Goal: Find specific page/section: Find specific page/section

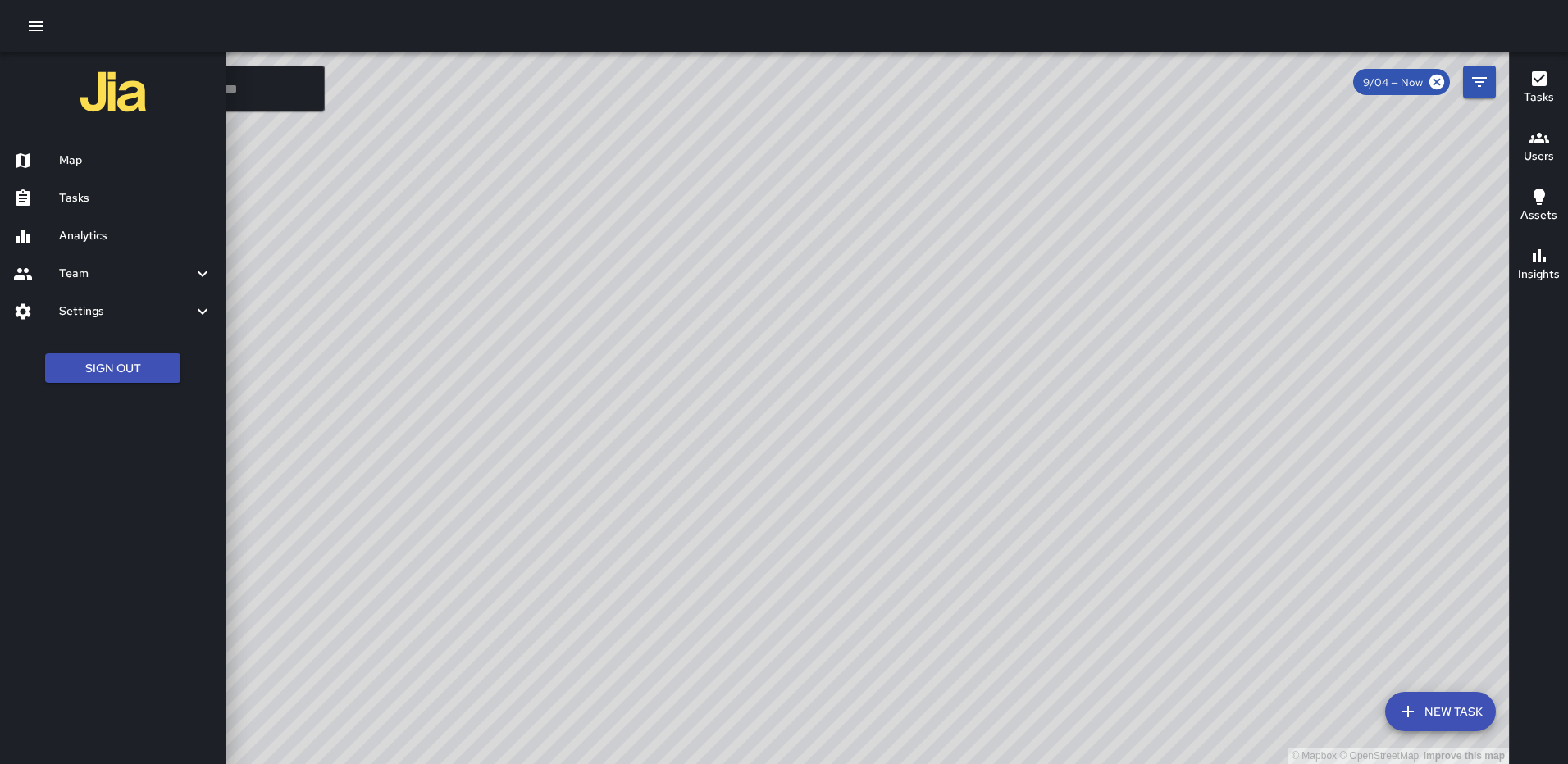
click at [840, 386] on div at bounding box center [784, 382] width 1568 height 764
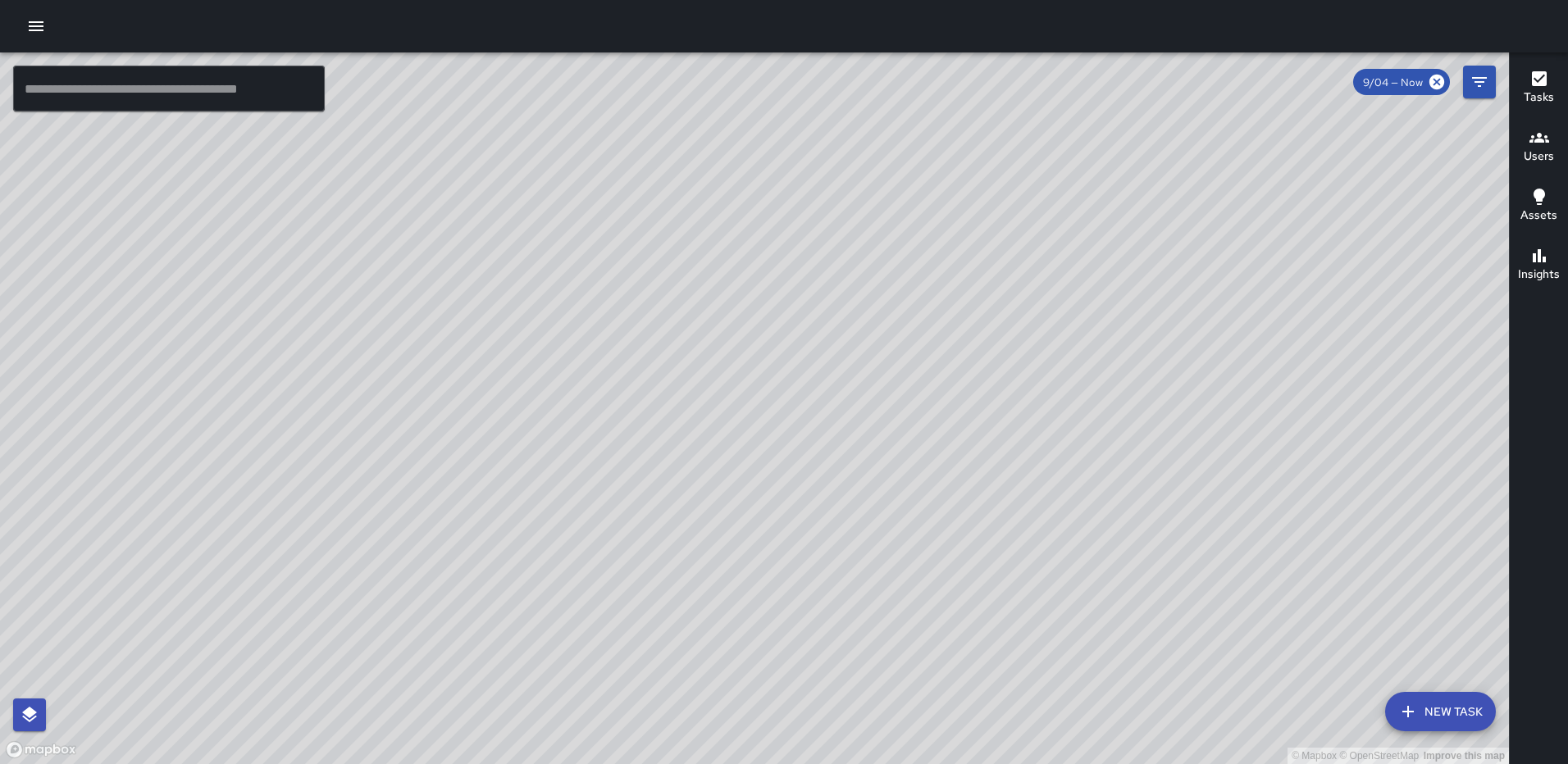
drag, startPoint x: 1130, startPoint y: 417, endPoint x: 885, endPoint y: 391, distance: 246.4
click at [885, 391] on div "© Mapbox © OpenStreetMap Improve this map" at bounding box center [754, 408] width 1508 height 712
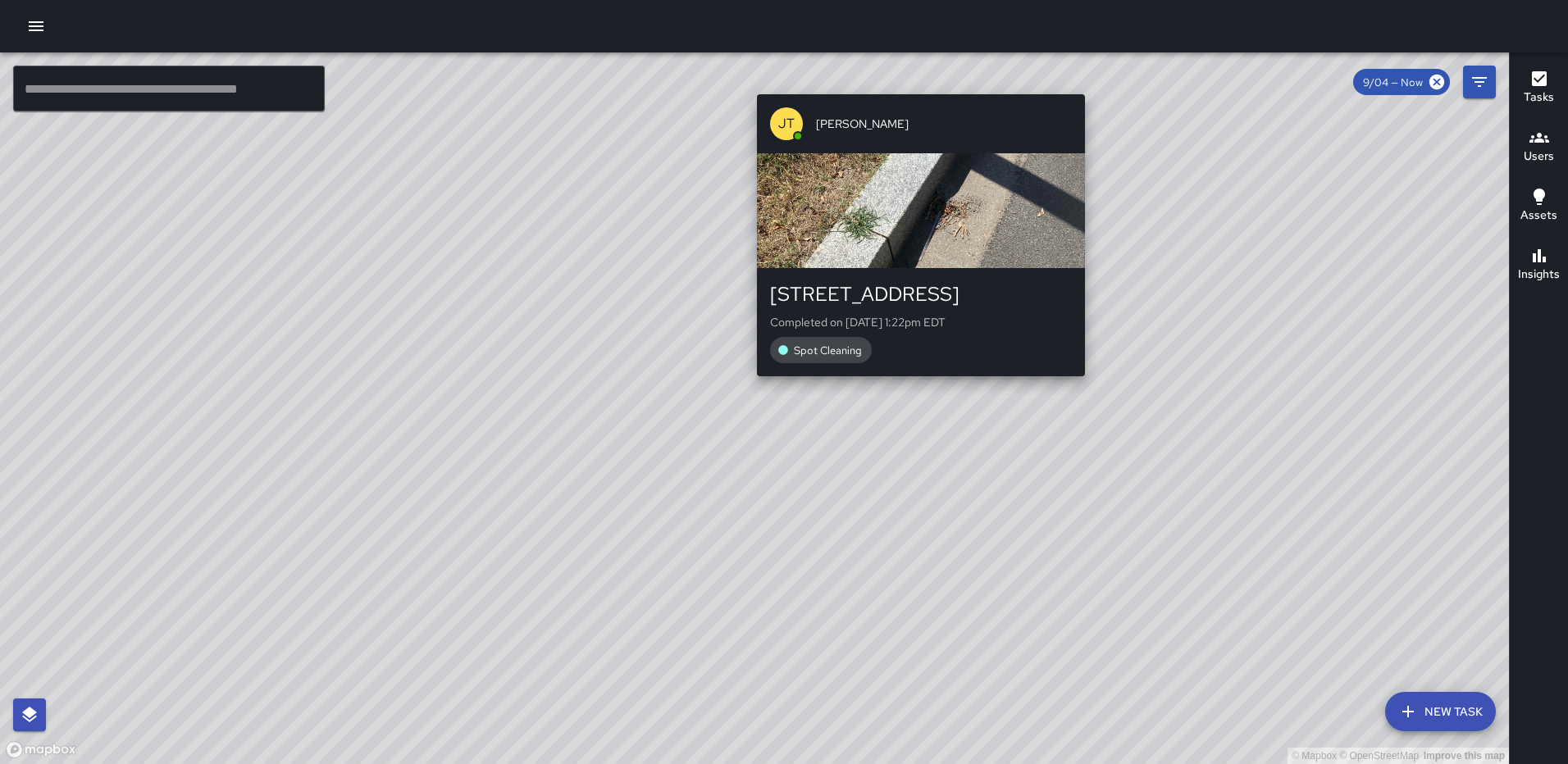
click at [914, 81] on div "© Mapbox © OpenStreetMap Improve this map [PERSON_NAME] [PERSON_NAME] [STREET_A…" at bounding box center [754, 408] width 1508 height 712
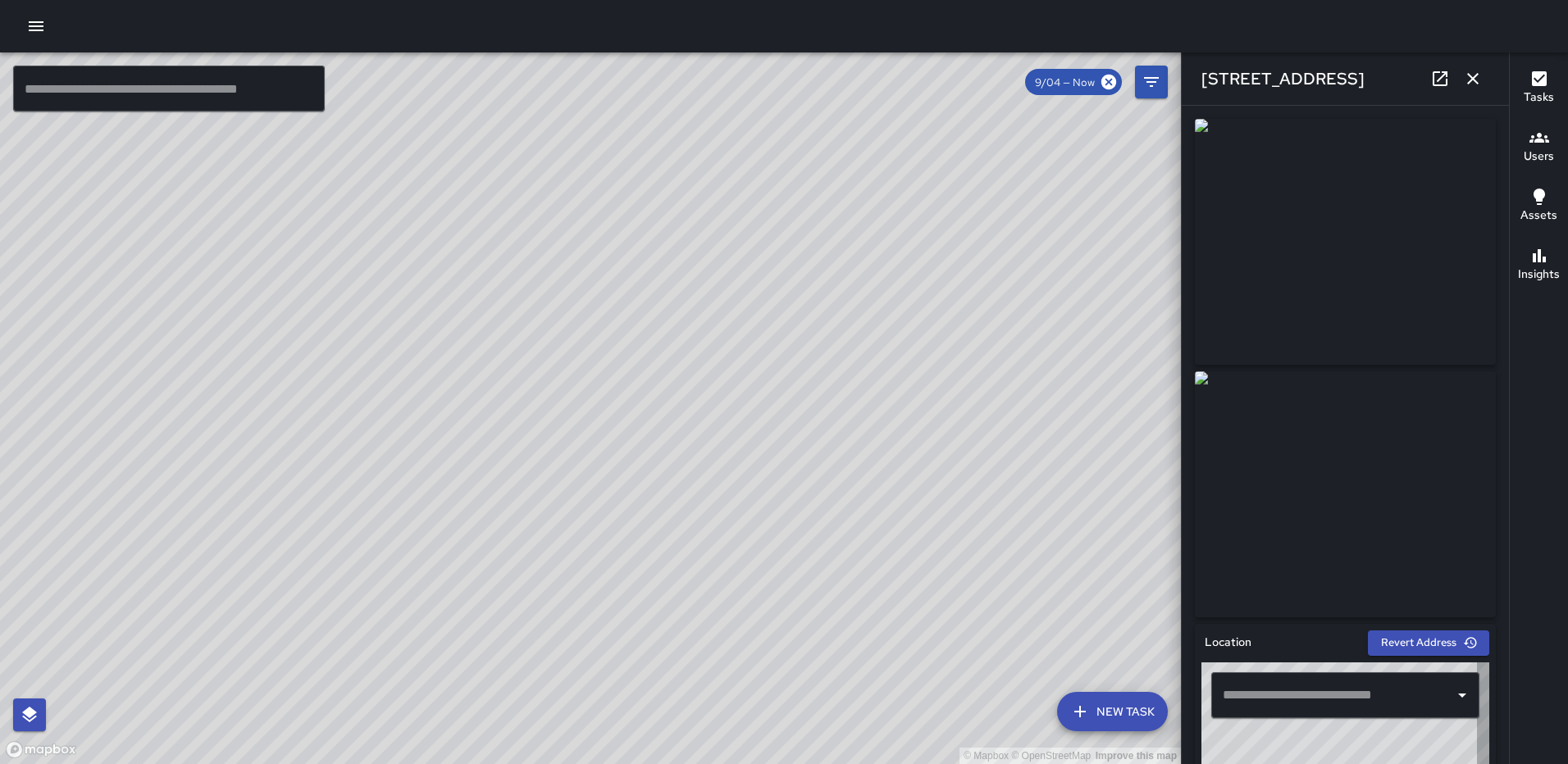
type input "**********"
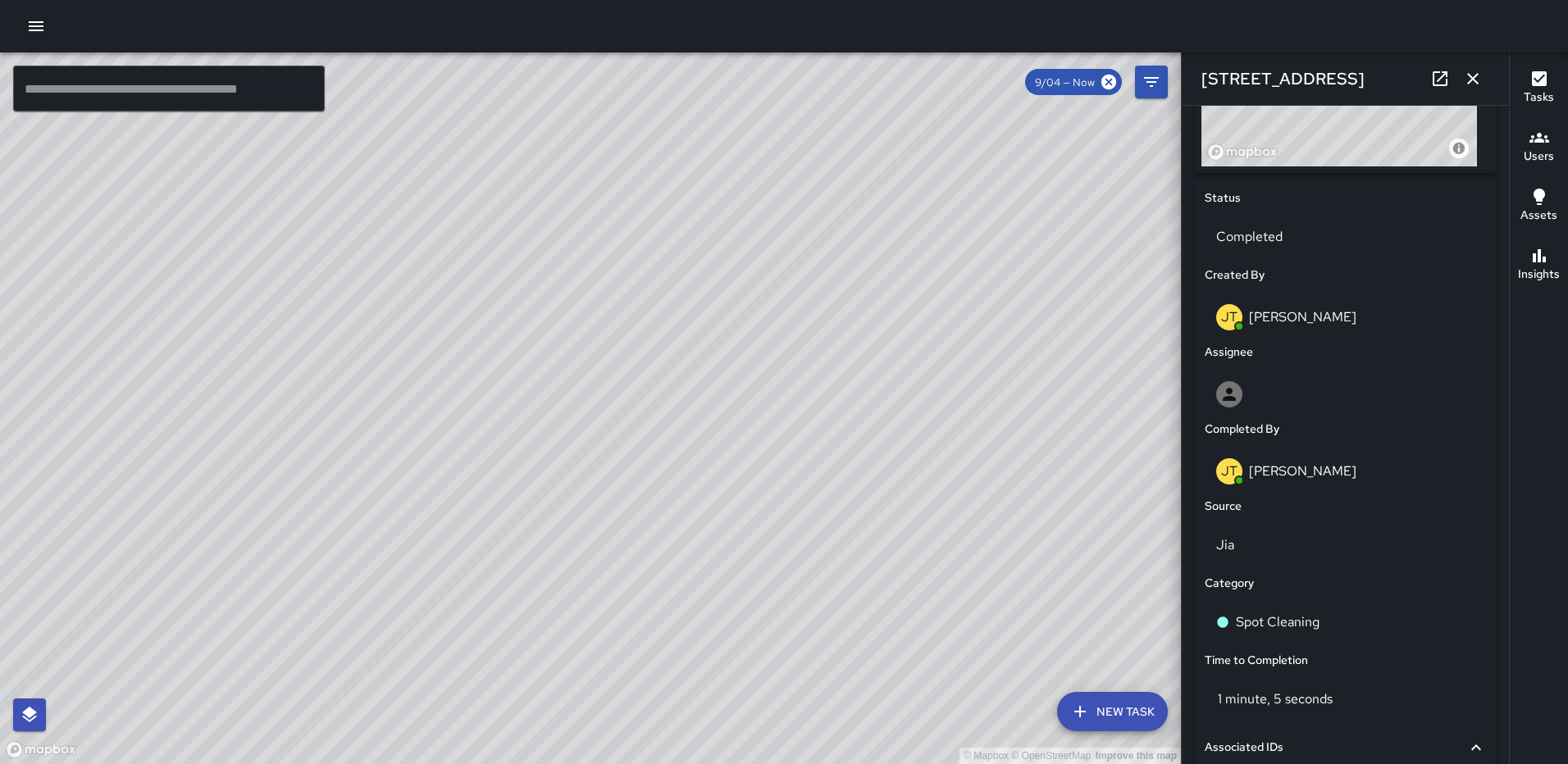
scroll to position [694, 0]
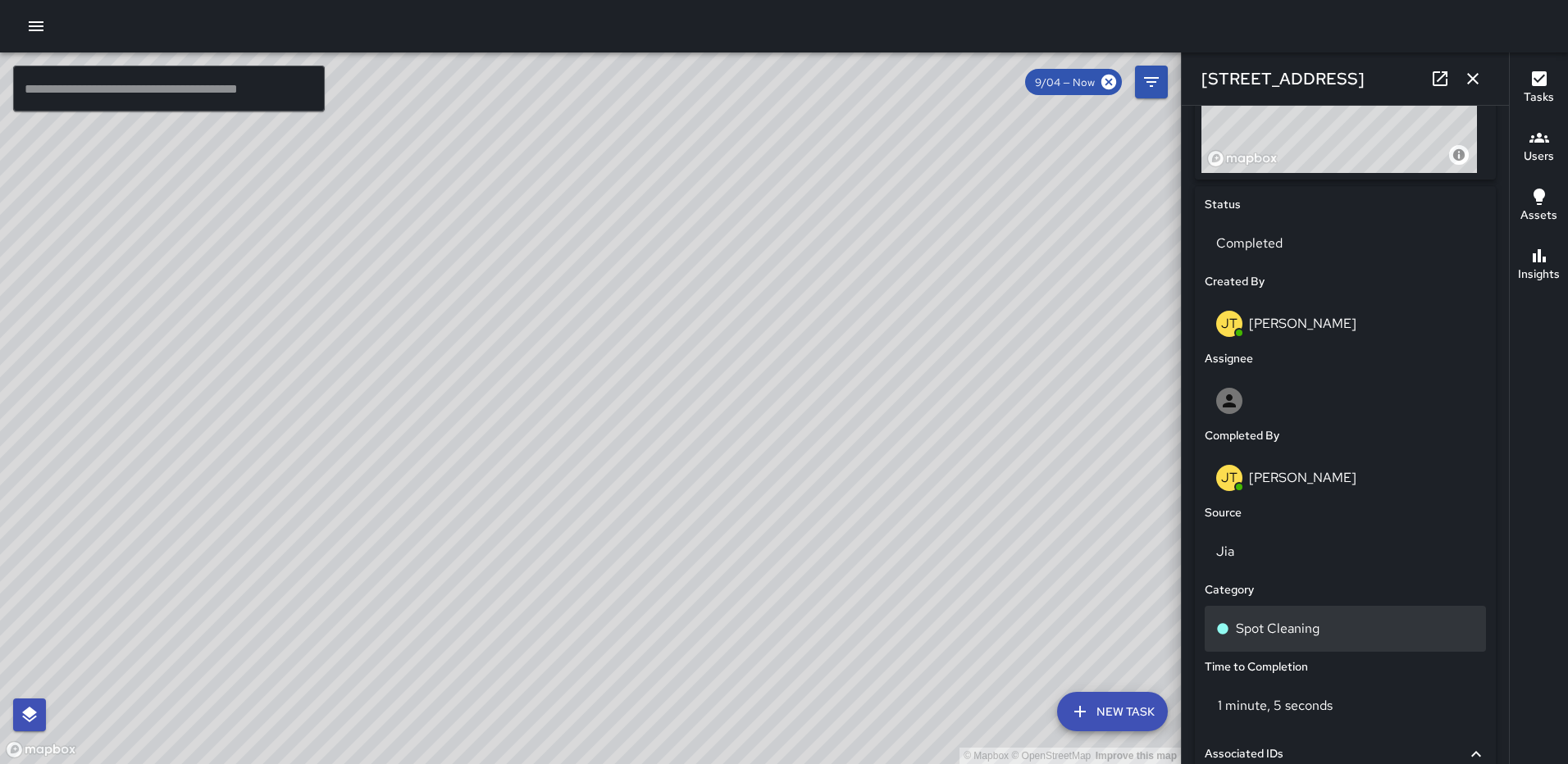
click at [1243, 624] on p "Spot Cleaning" at bounding box center [1277, 628] width 83 height 20
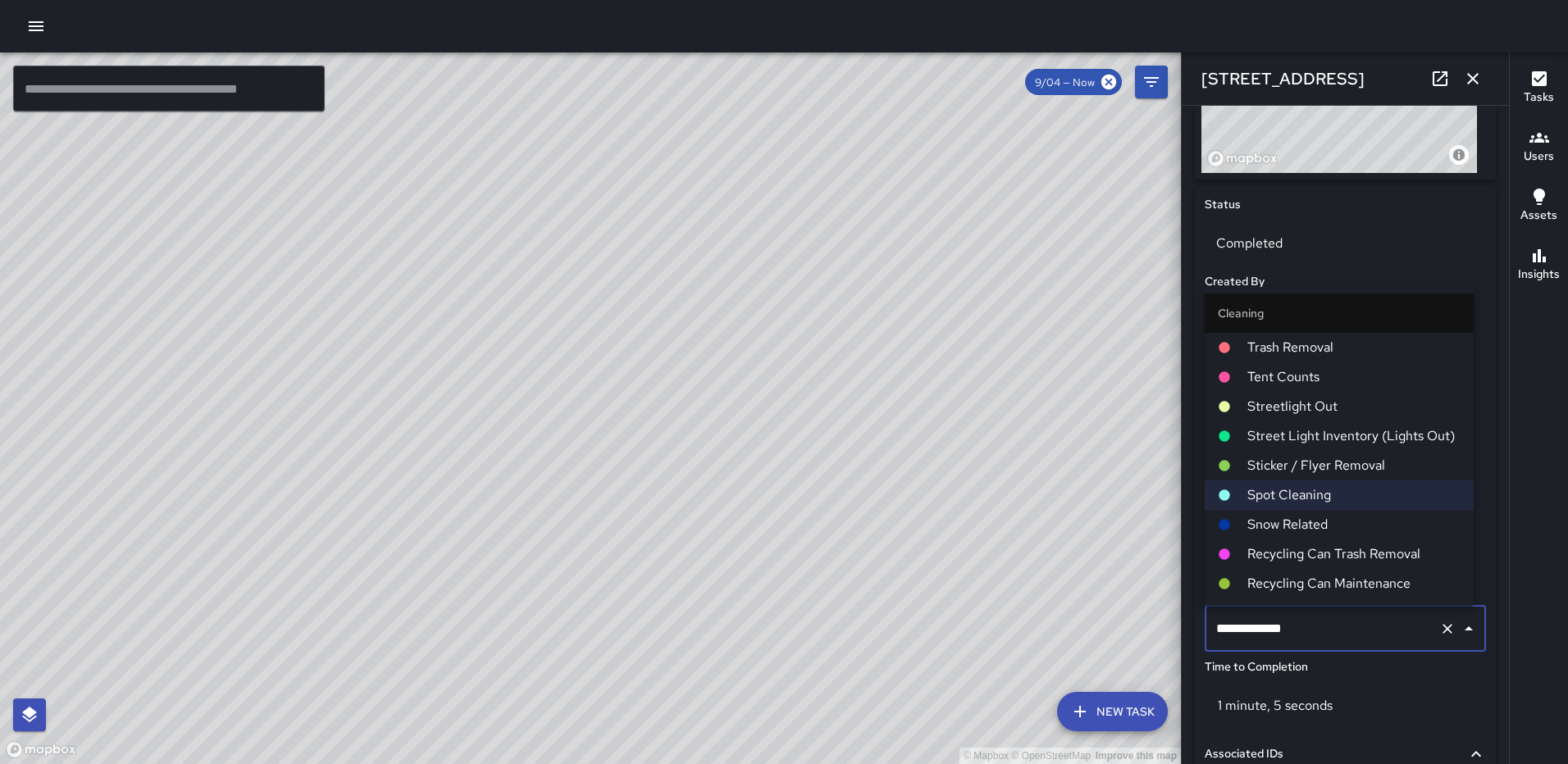
click at [1303, 344] on span "Trash Removal" at bounding box center [1354, 347] width 213 height 20
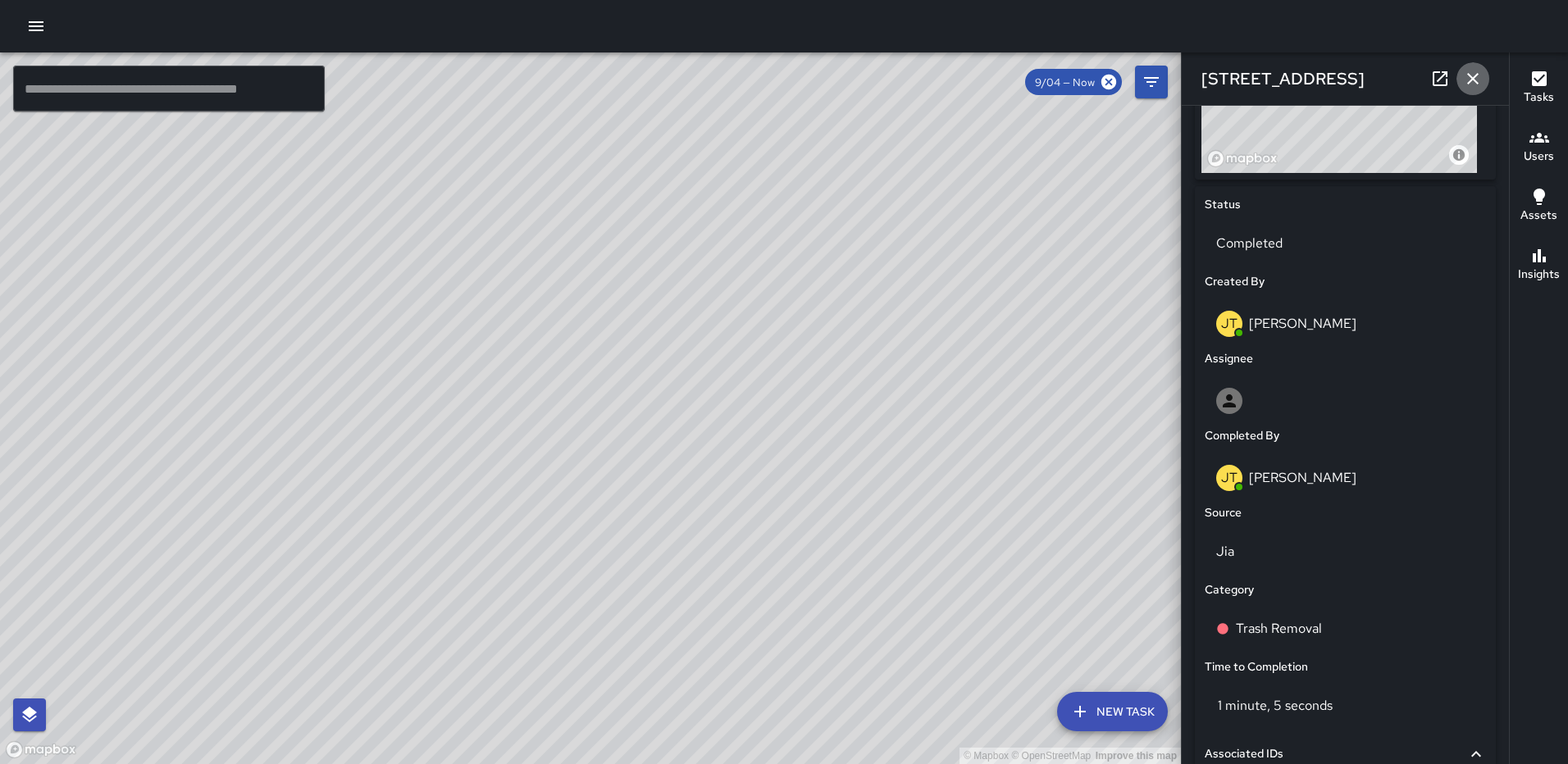
click at [1470, 79] on icon "button" at bounding box center [1472, 79] width 20 height 20
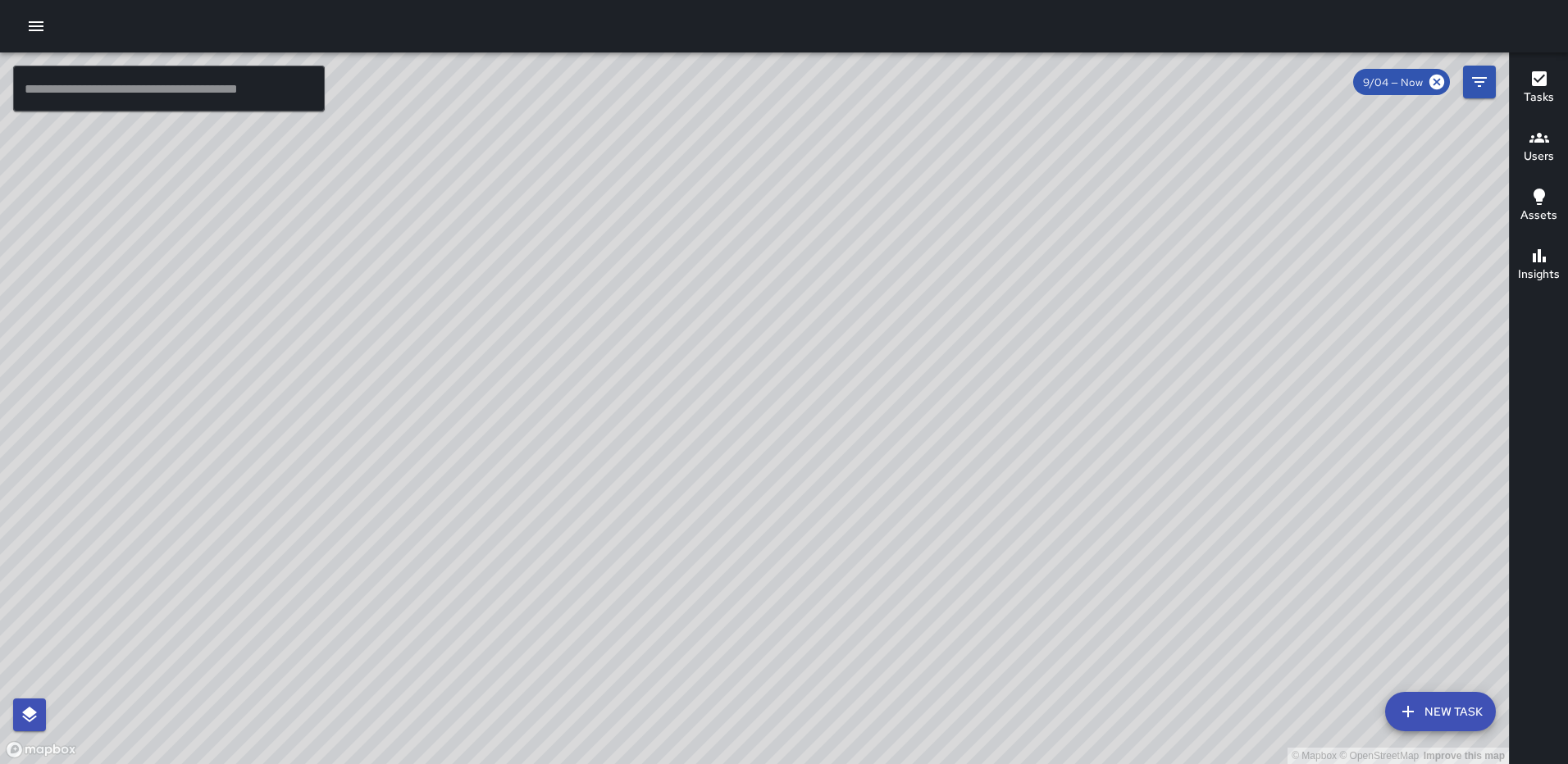
click at [762, 397] on div "© Mapbox © OpenStreetMap Improve this map [PERSON_NAME] [PERSON_NAME] [STREET_A…" at bounding box center [754, 408] width 1508 height 712
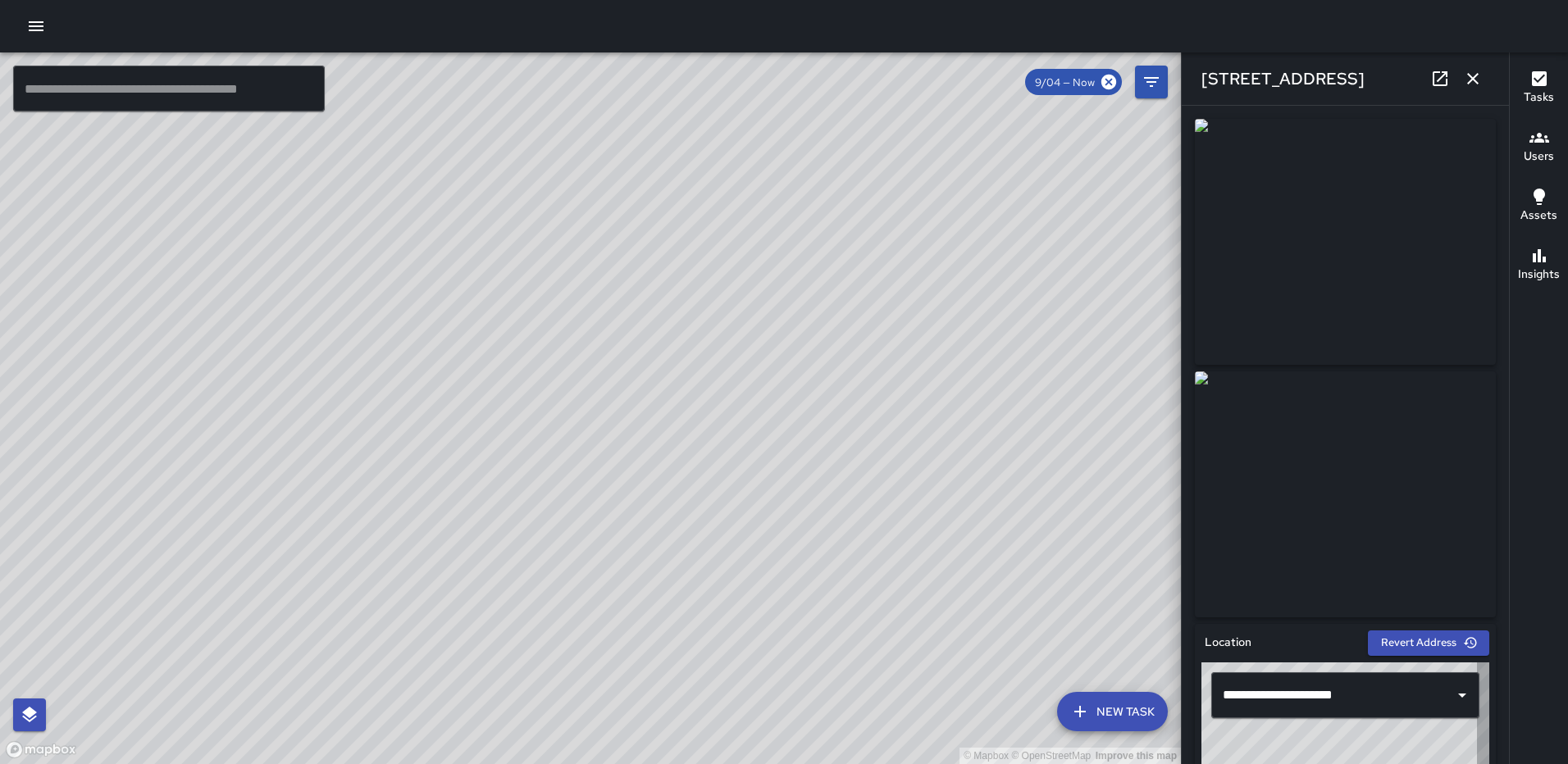
type input "**********"
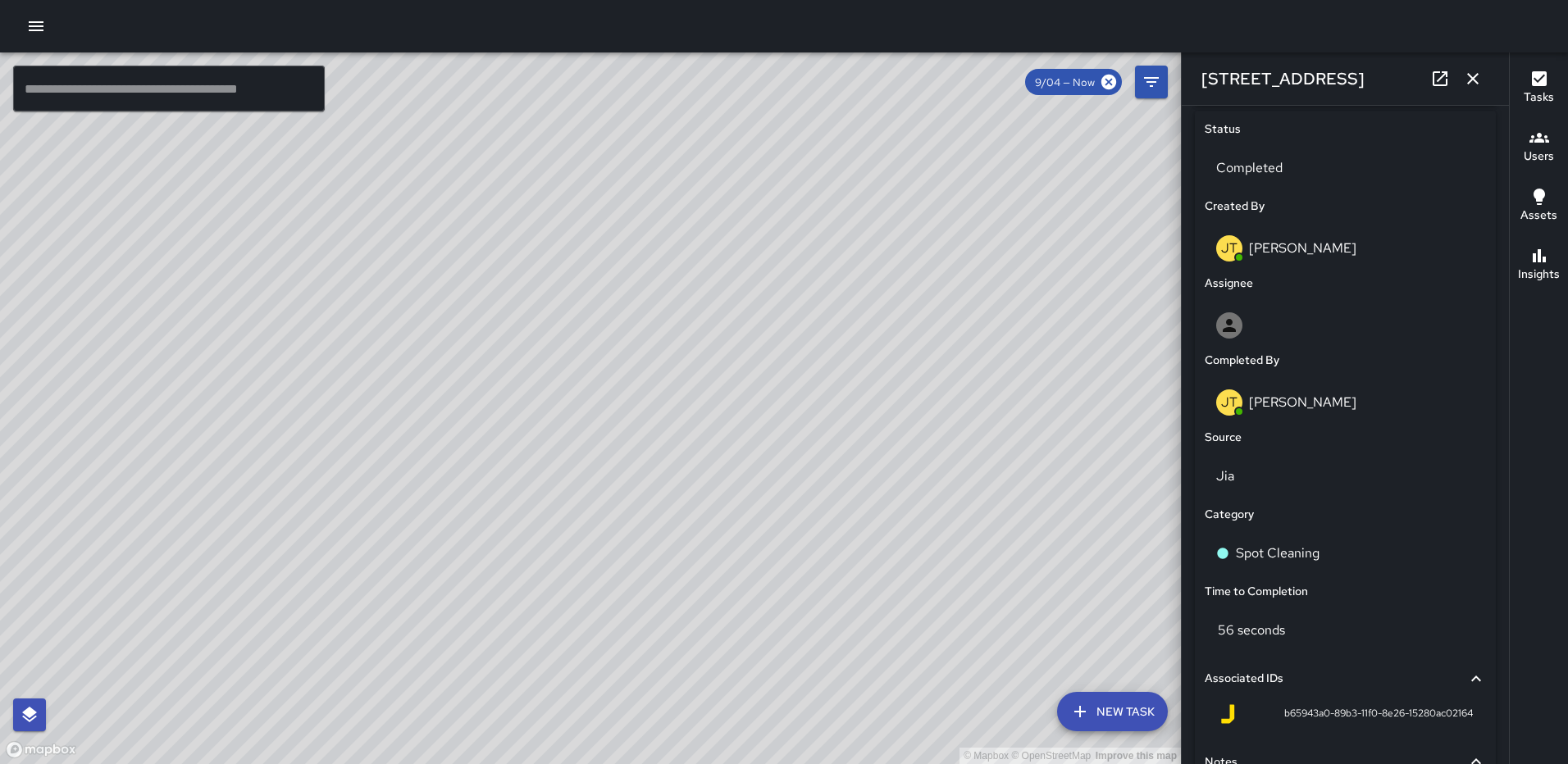
scroll to position [825, 0]
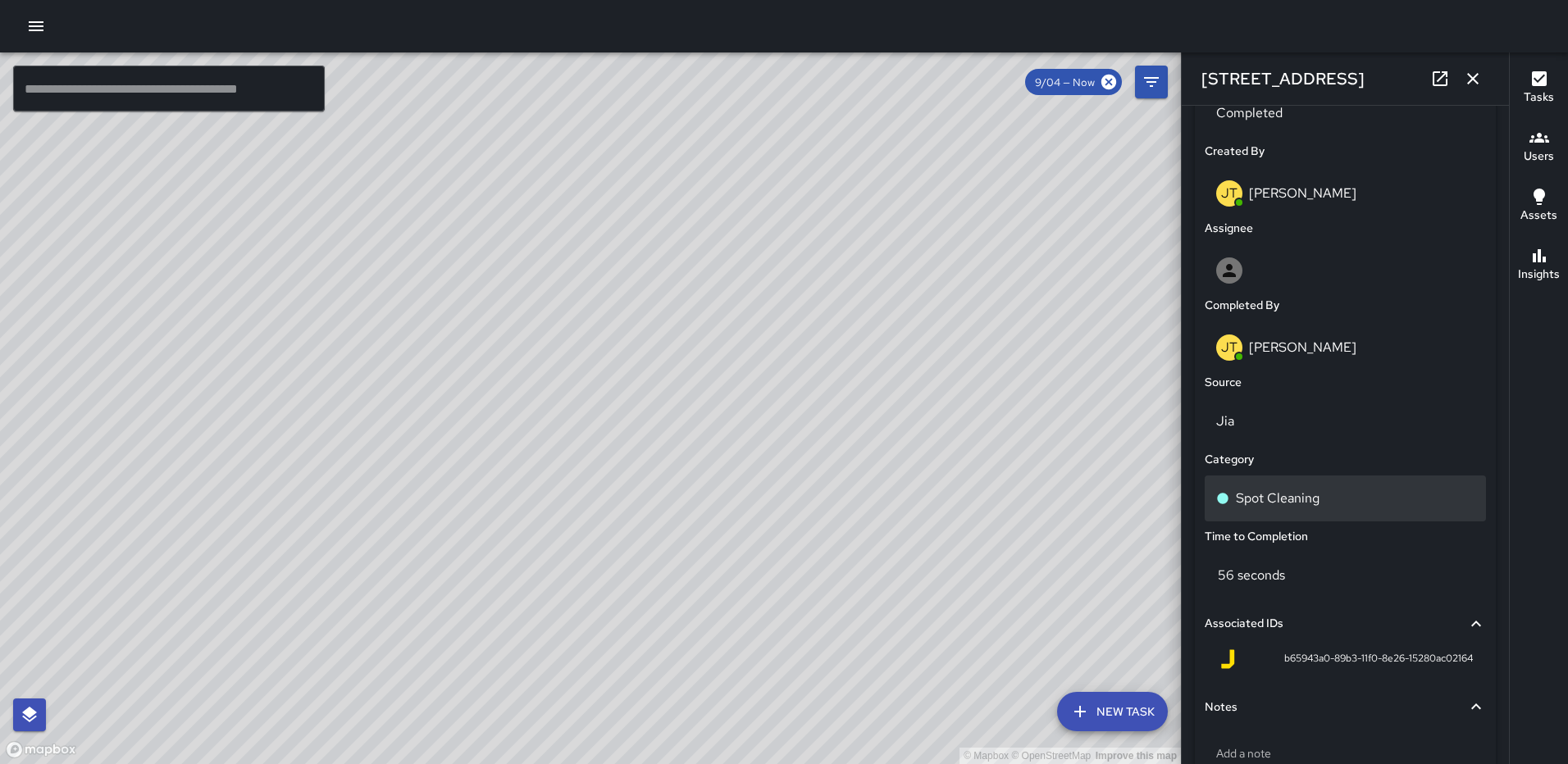
click at [1288, 488] on p "Spot Cleaning" at bounding box center [1277, 497] width 83 height 20
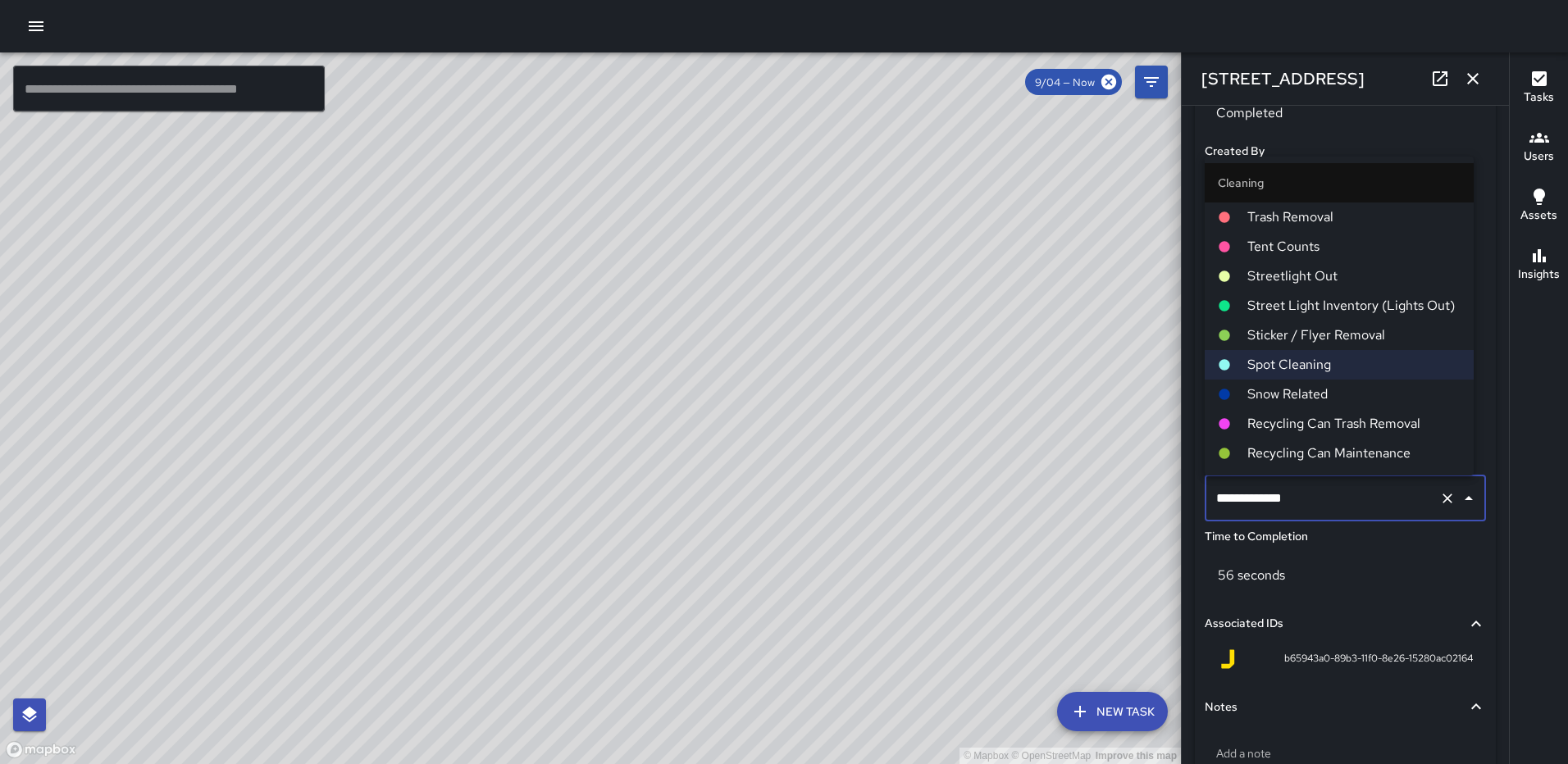
click at [1298, 217] on span "Trash Removal" at bounding box center [1354, 217] width 213 height 20
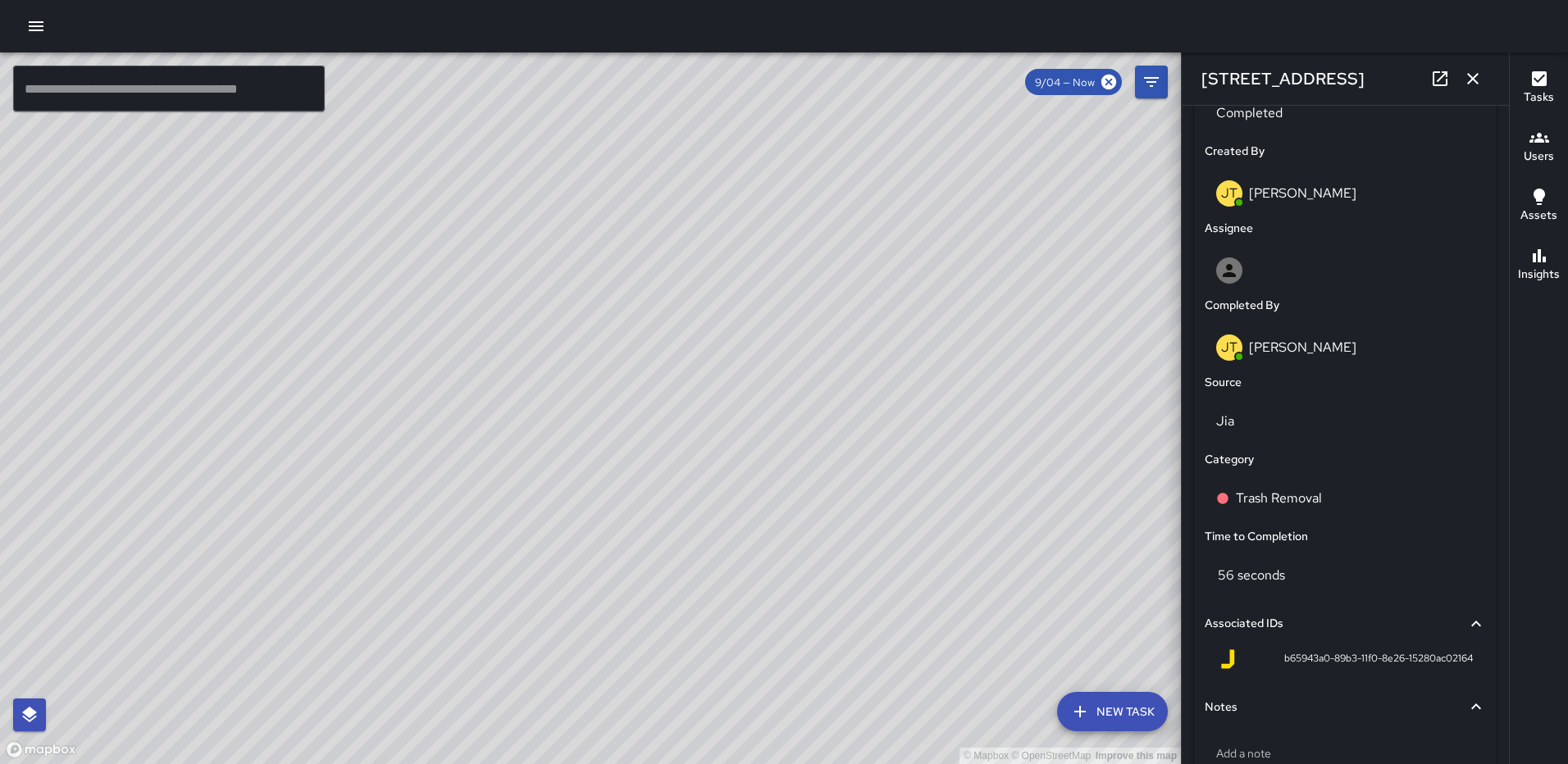
click at [1469, 74] on icon "button" at bounding box center [1472, 79] width 20 height 20
